Goal: Transaction & Acquisition: Purchase product/service

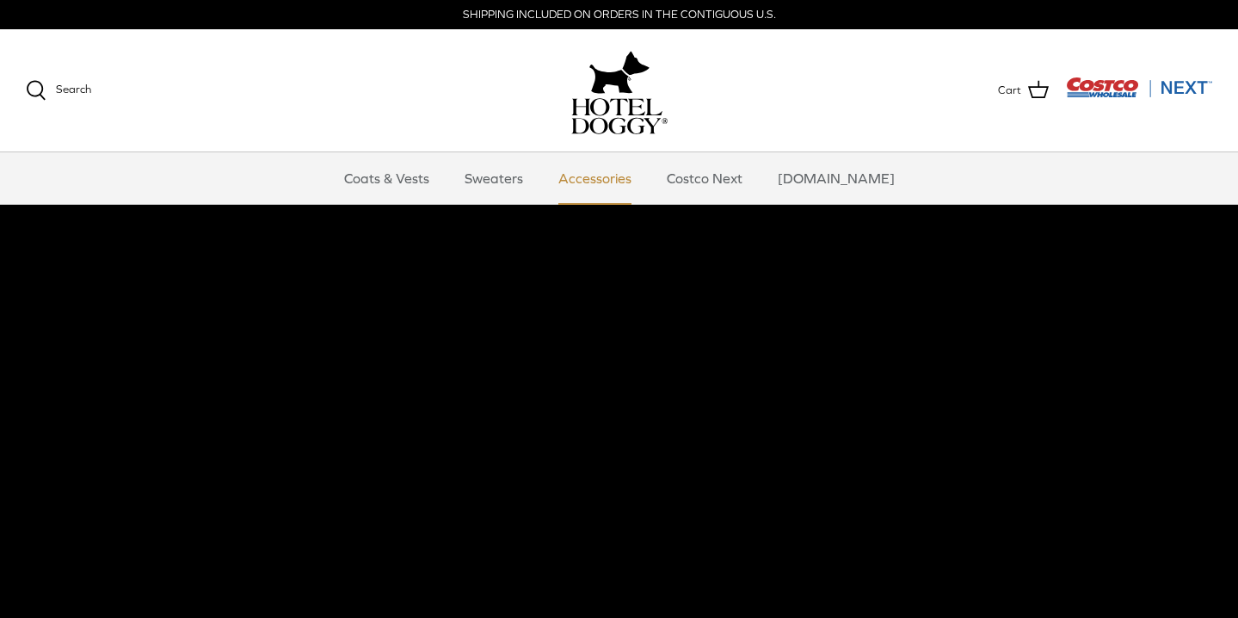
click at [623, 163] on link "Accessories" at bounding box center [595, 178] width 104 height 52
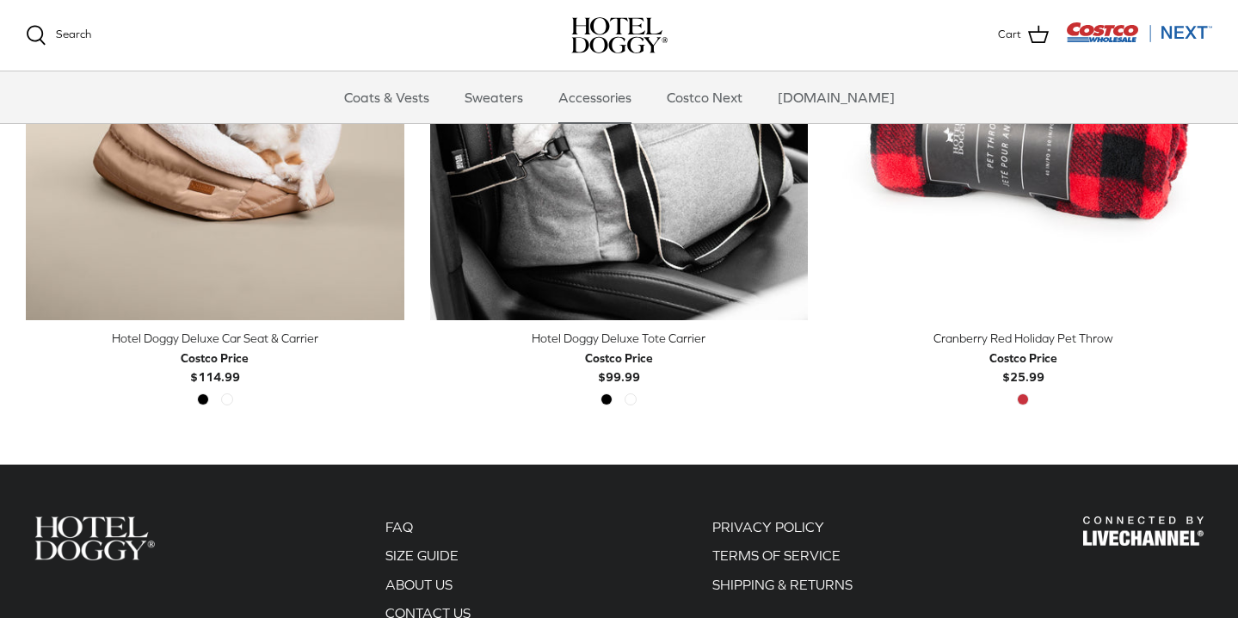
scroll to position [549, 0]
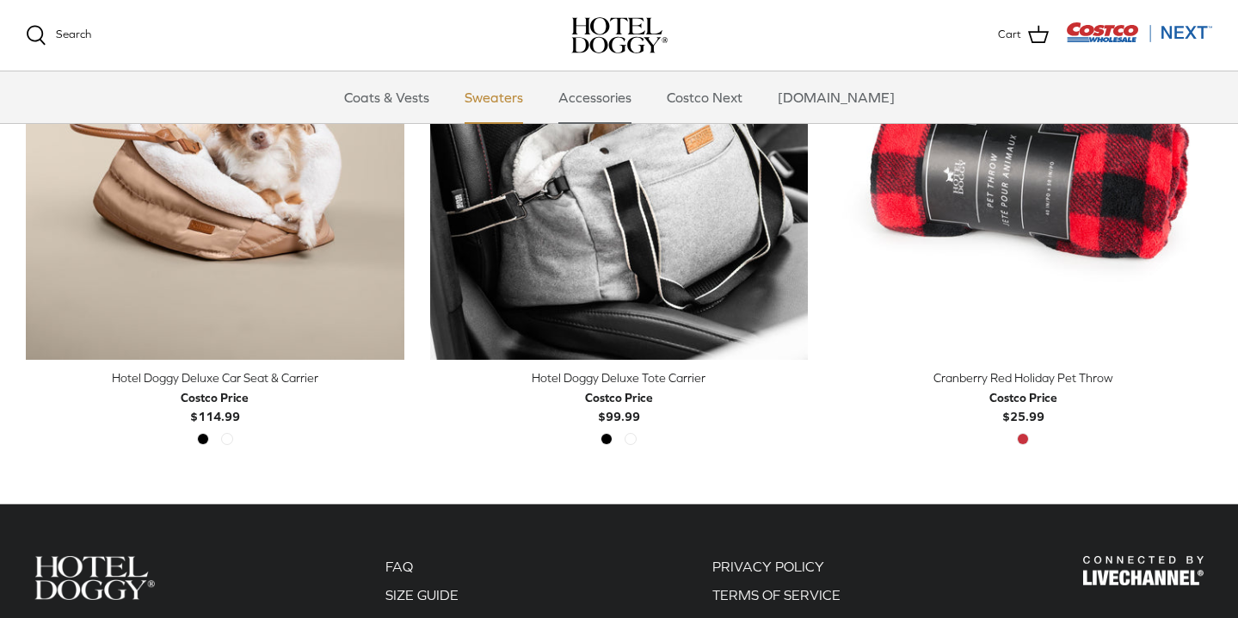
click at [517, 95] on link "Sweaters" at bounding box center [493, 97] width 89 height 52
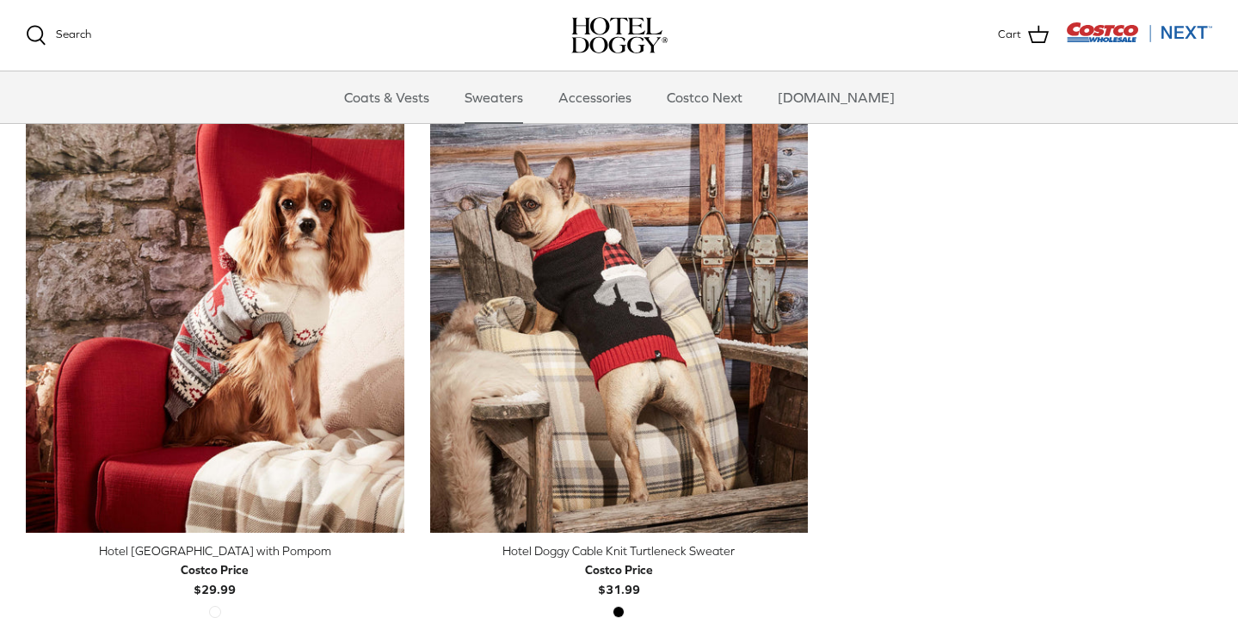
scroll to position [469, 0]
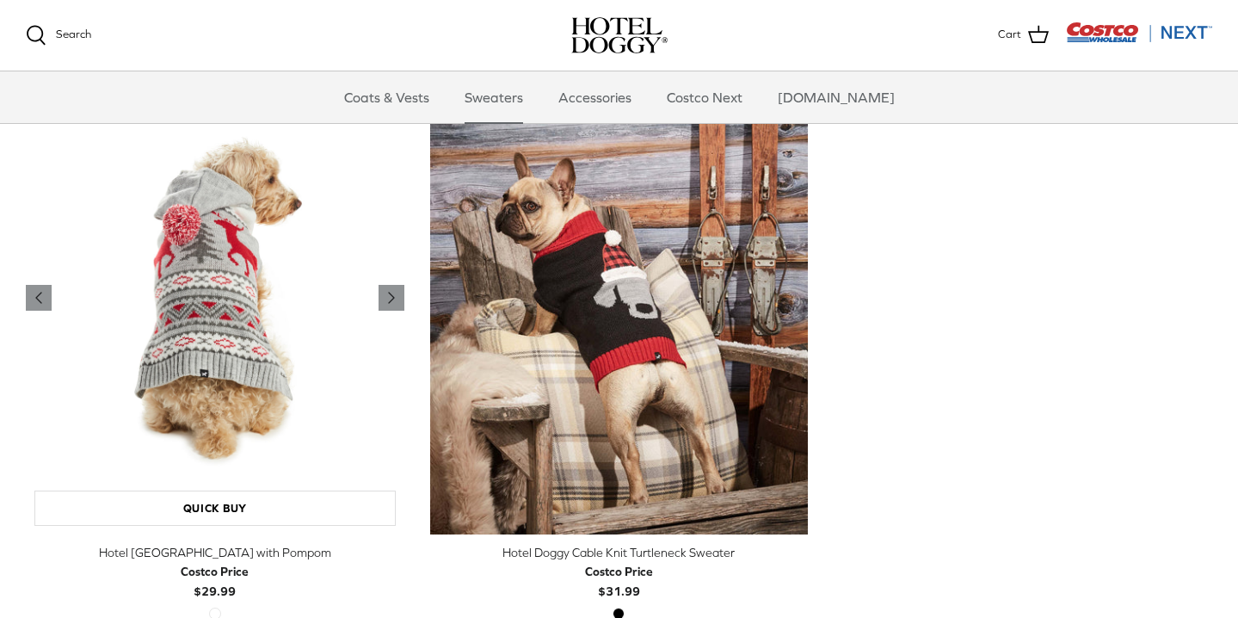
click at [319, 450] on img "Hotel Doggy Fair Isle Sweater with Pompom" at bounding box center [215, 298] width 378 height 473
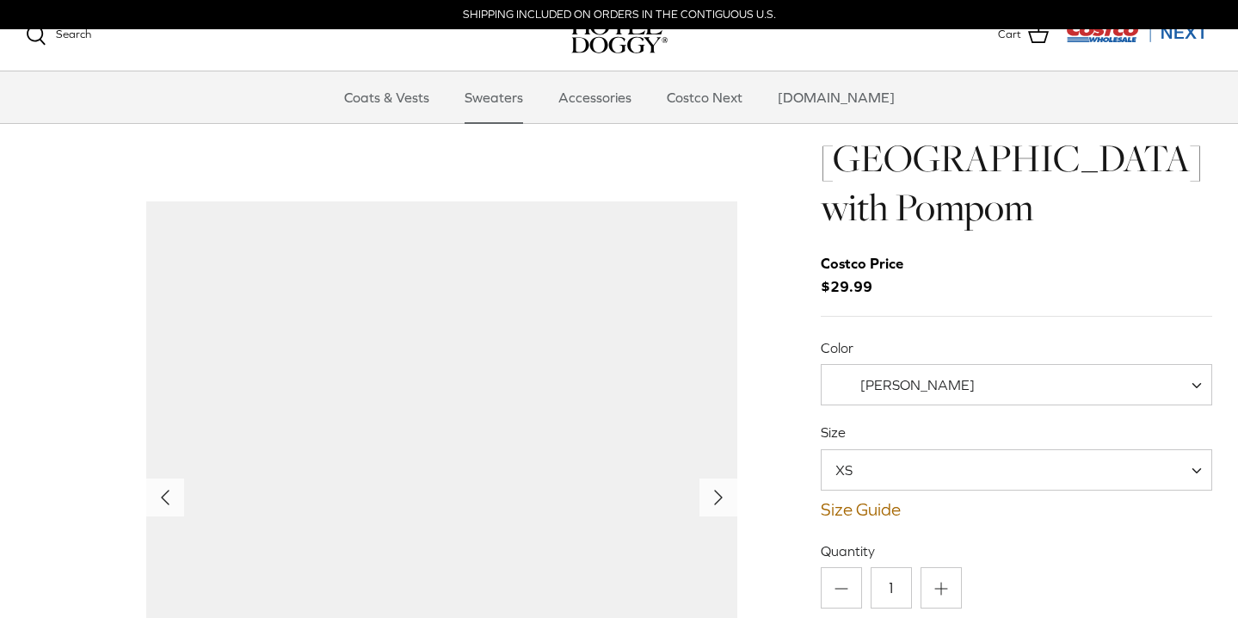
scroll to position [135, 0]
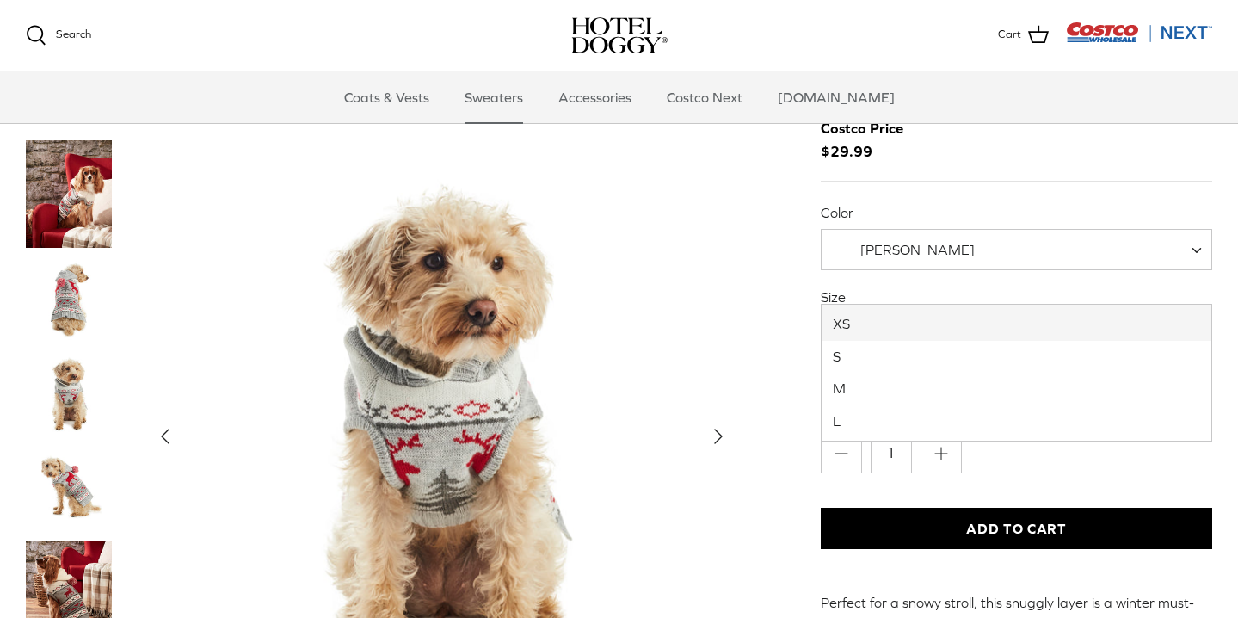
click at [864, 325] on span "XS" at bounding box center [853, 334] width 65 height 19
click at [96, 540] on img "Thumbnail Link" at bounding box center [69, 594] width 86 height 108
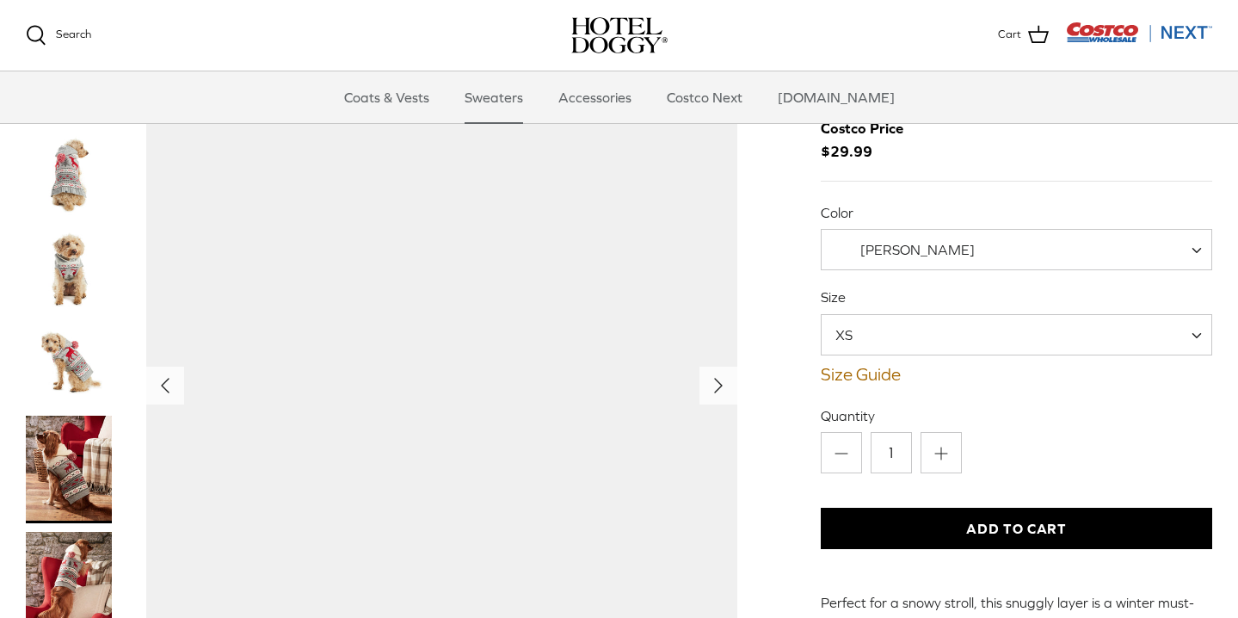
click at [96, 536] on img "Thumbnail Link" at bounding box center [69, 586] width 86 height 108
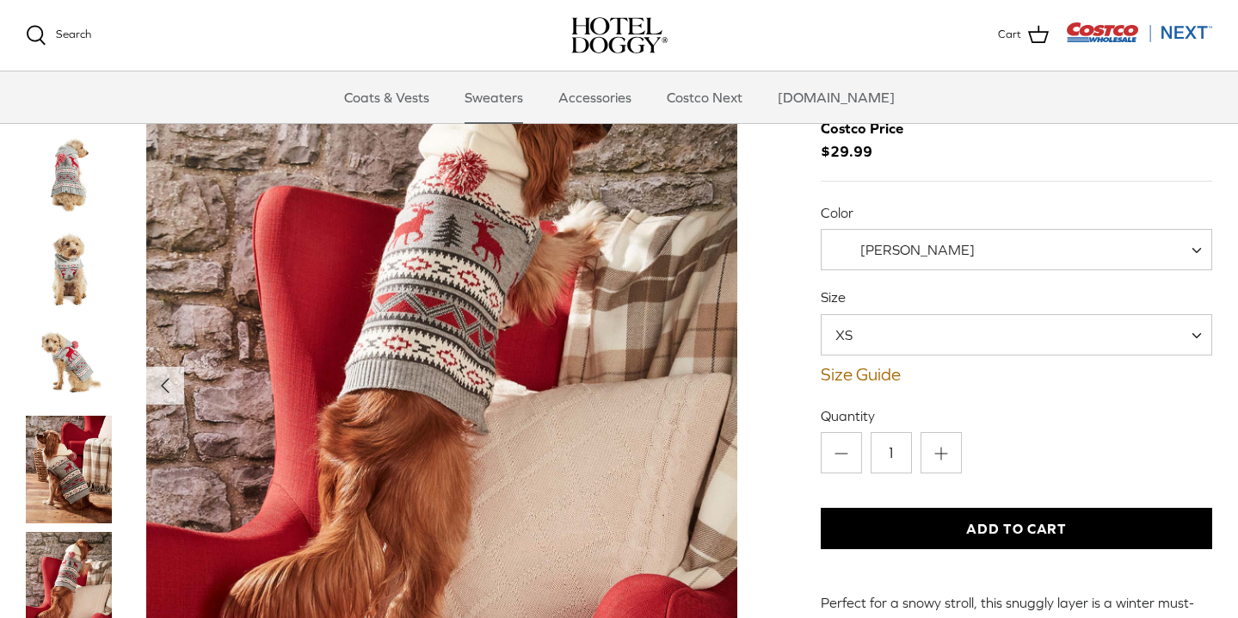
click at [96, 536] on img "Thumbnail Link" at bounding box center [69, 586] width 86 height 108
click at [409, 101] on link "Coats & Vests" at bounding box center [387, 97] width 116 height 52
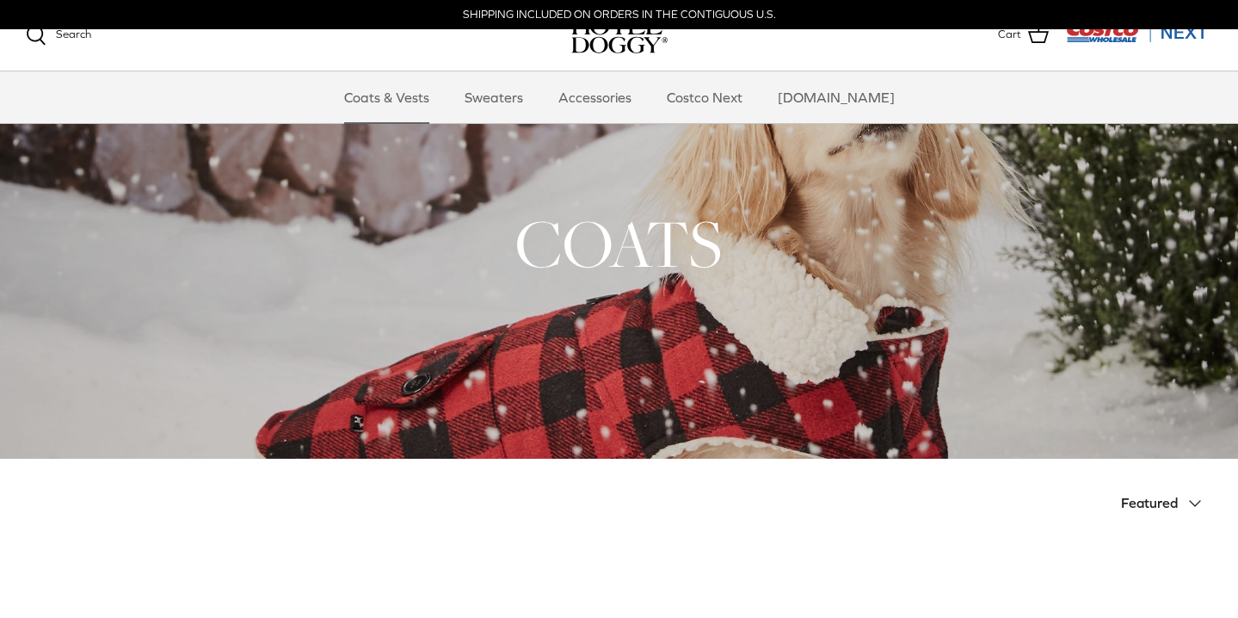
scroll to position [461, 0]
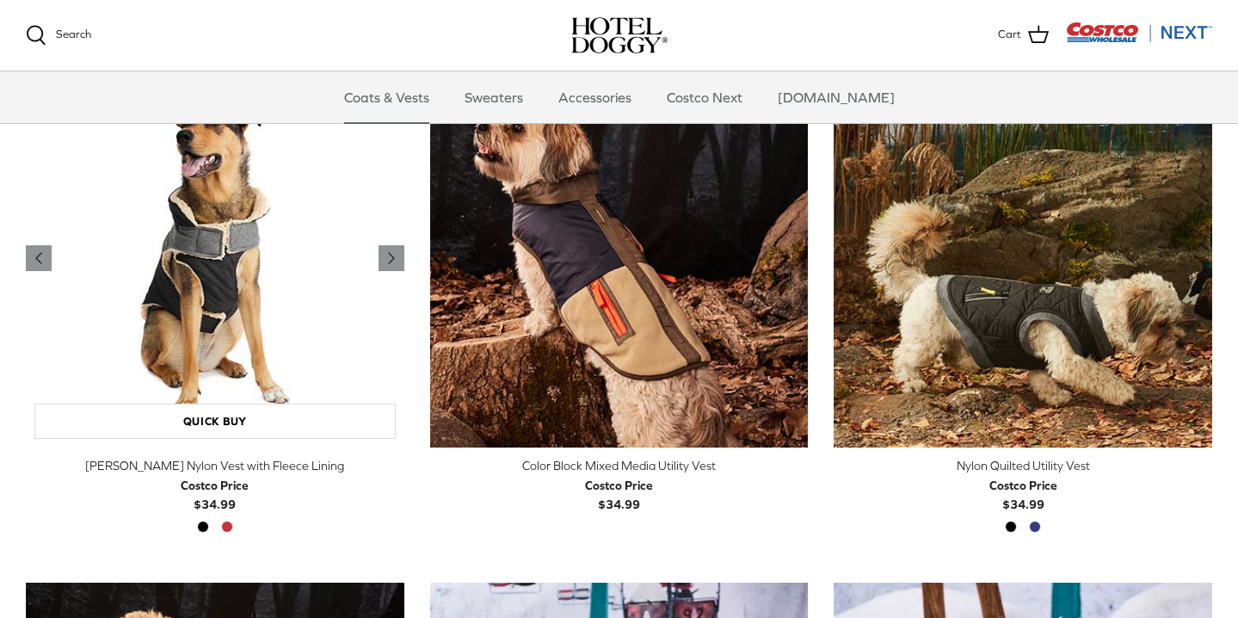
click at [379, 276] on img "Melton Nylon Vest with Fleece Lining" at bounding box center [215, 259] width 378 height 378
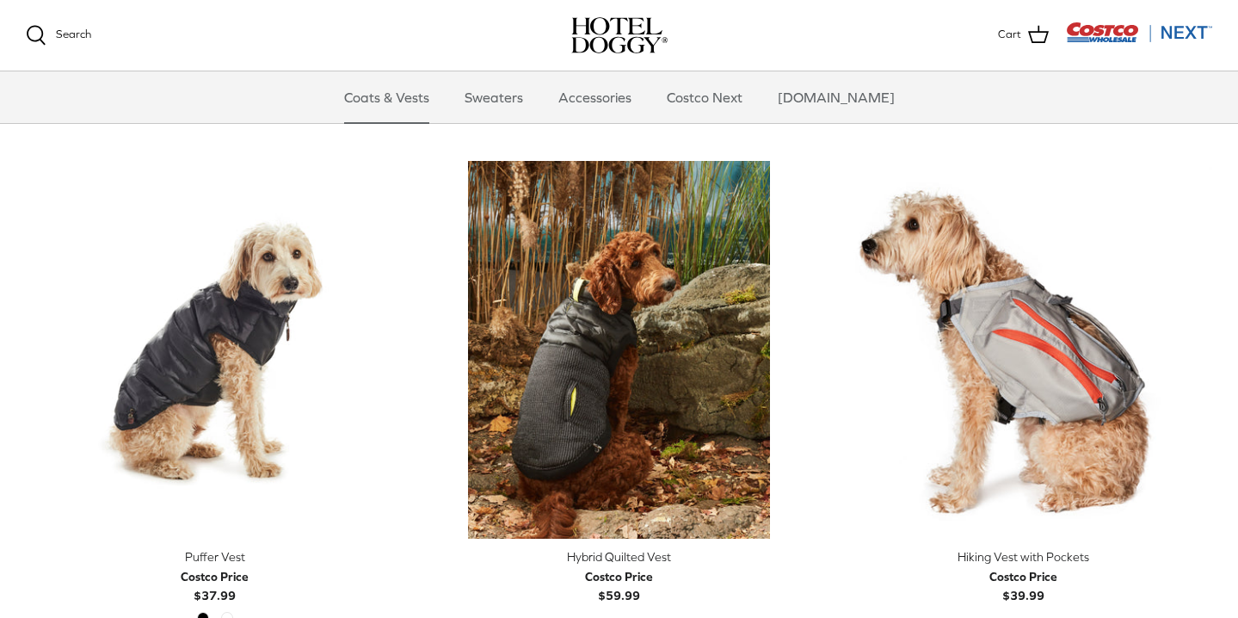
scroll to position [3035, 0]
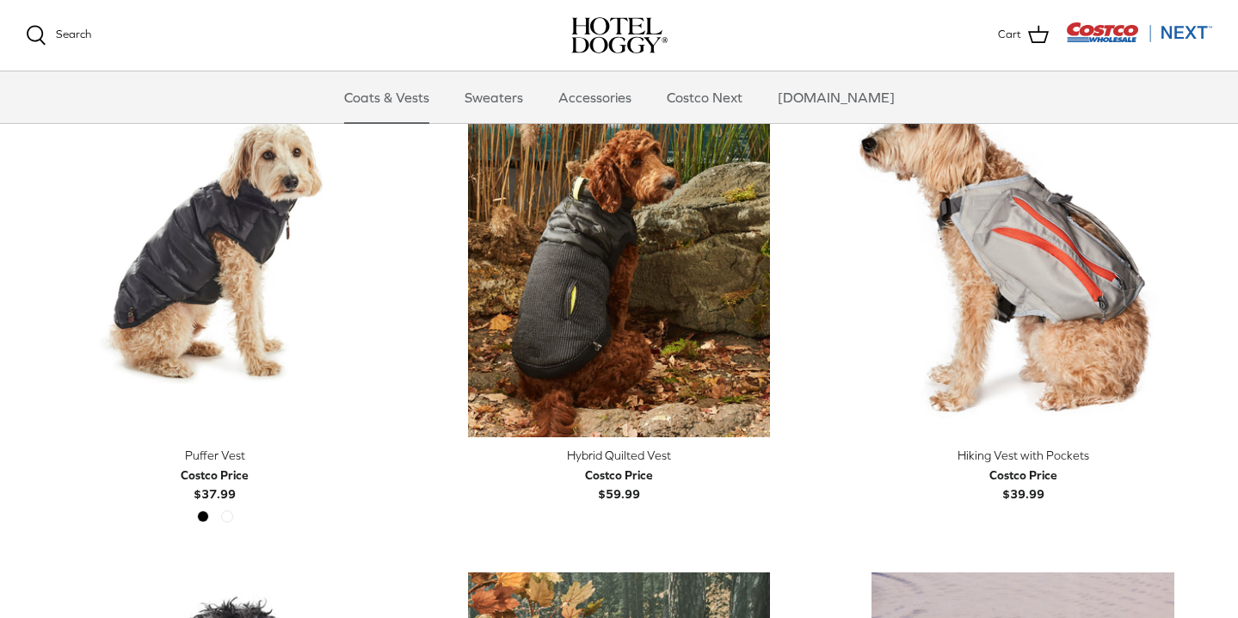
click at [415, 350] on div "Left Right Quick buy Hybrid Quilted Vest Costco Price $59.99" at bounding box center [606, 306] width 404 height 495
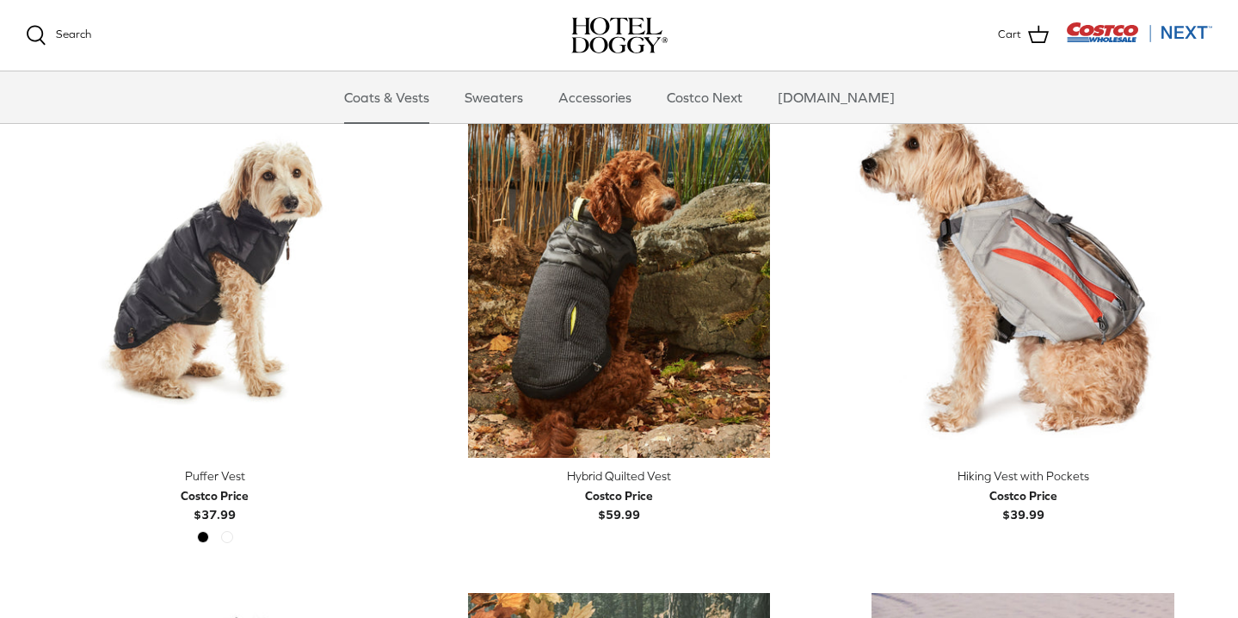
scroll to position [3009, 0]
